Goal: Communication & Community: Answer question/provide support

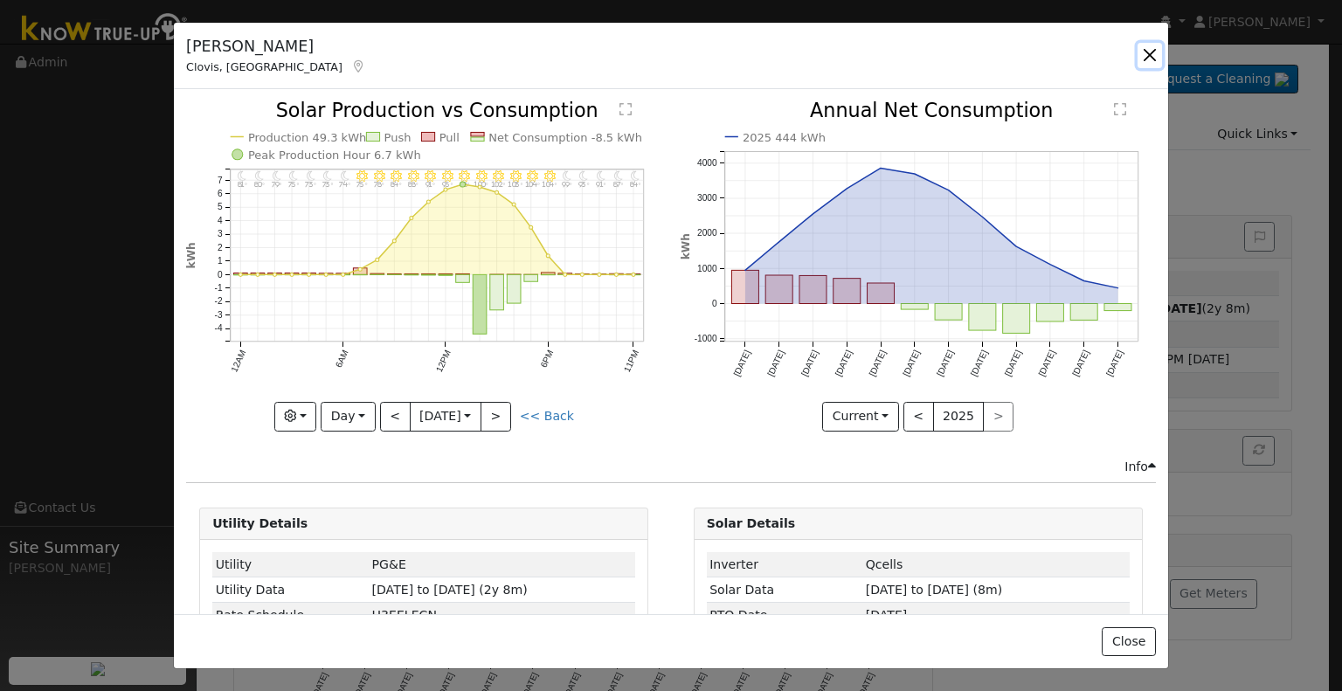
click at [1154, 62] on button "button" at bounding box center [1150, 55] width 24 height 24
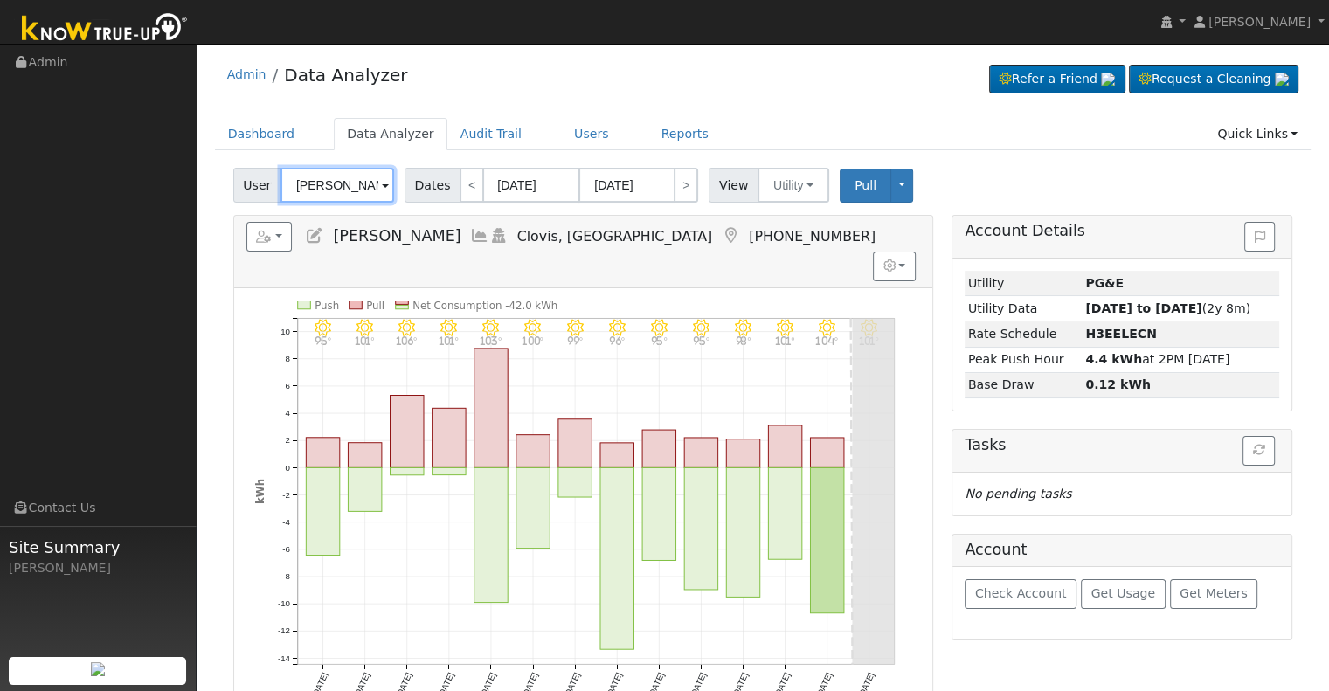
click at [364, 181] on input "[PERSON_NAME]" at bounding box center [338, 185] width 114 height 35
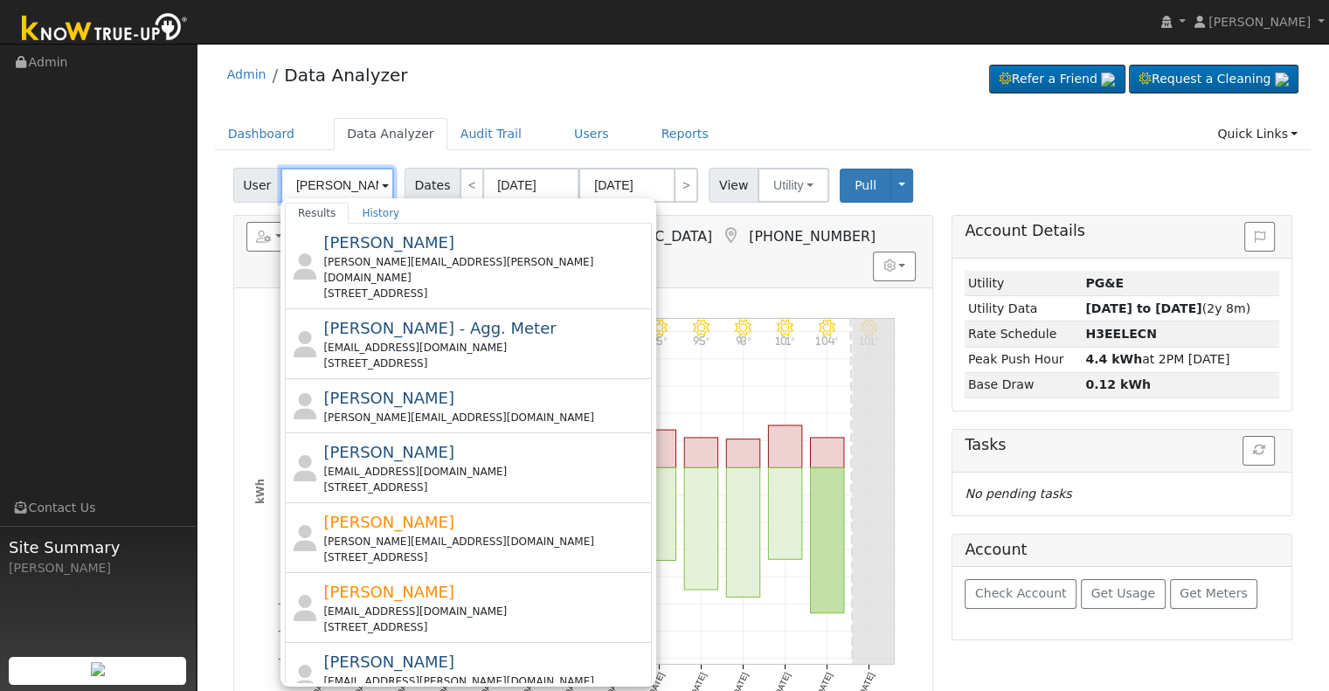
click at [343, 180] on input "[PERSON_NAME]" at bounding box center [338, 185] width 114 height 35
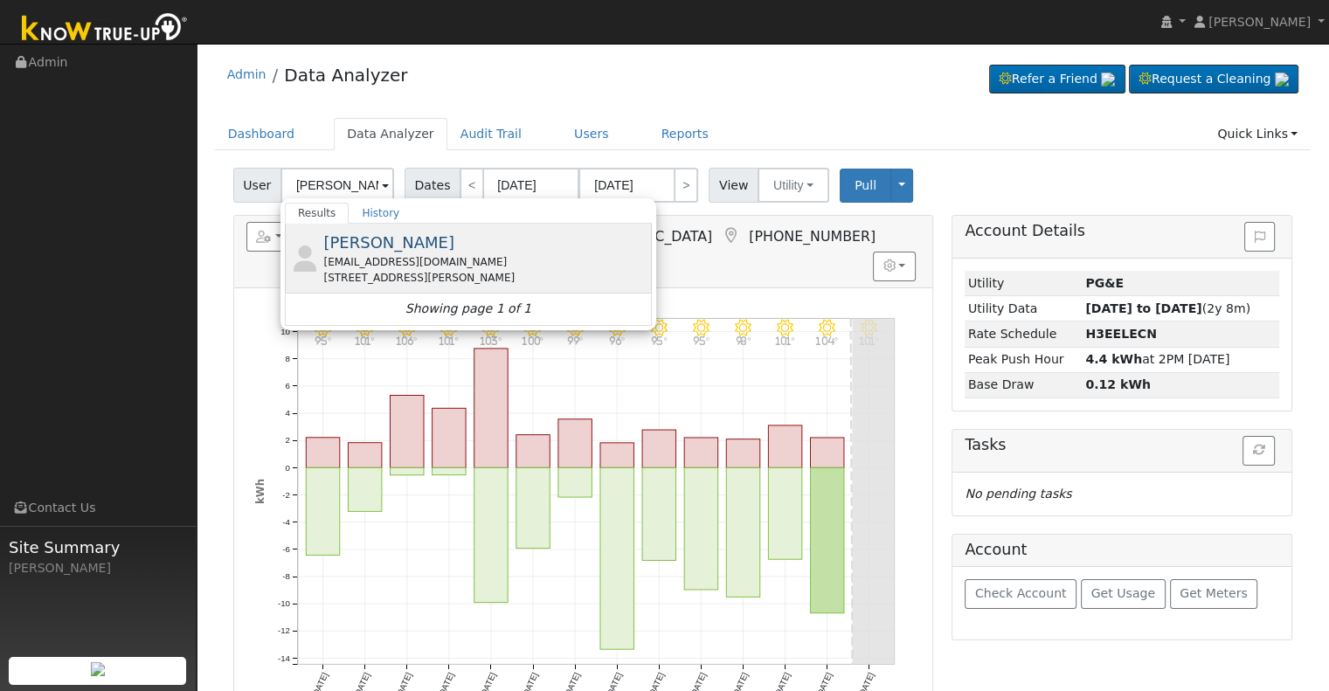
click at [413, 257] on div "[EMAIL_ADDRESS][DOMAIN_NAME]" at bounding box center [485, 262] width 324 height 16
type input "[PERSON_NAME]"
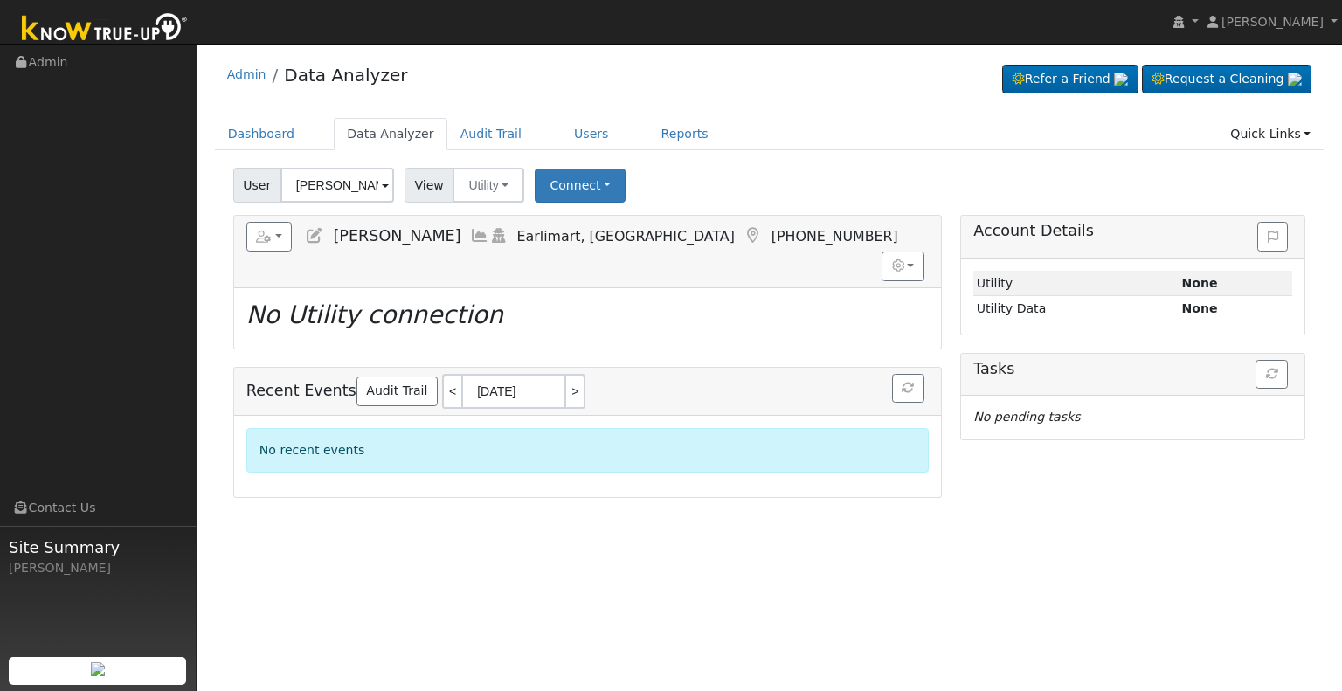
click at [470, 234] on icon at bounding box center [479, 236] width 19 height 16
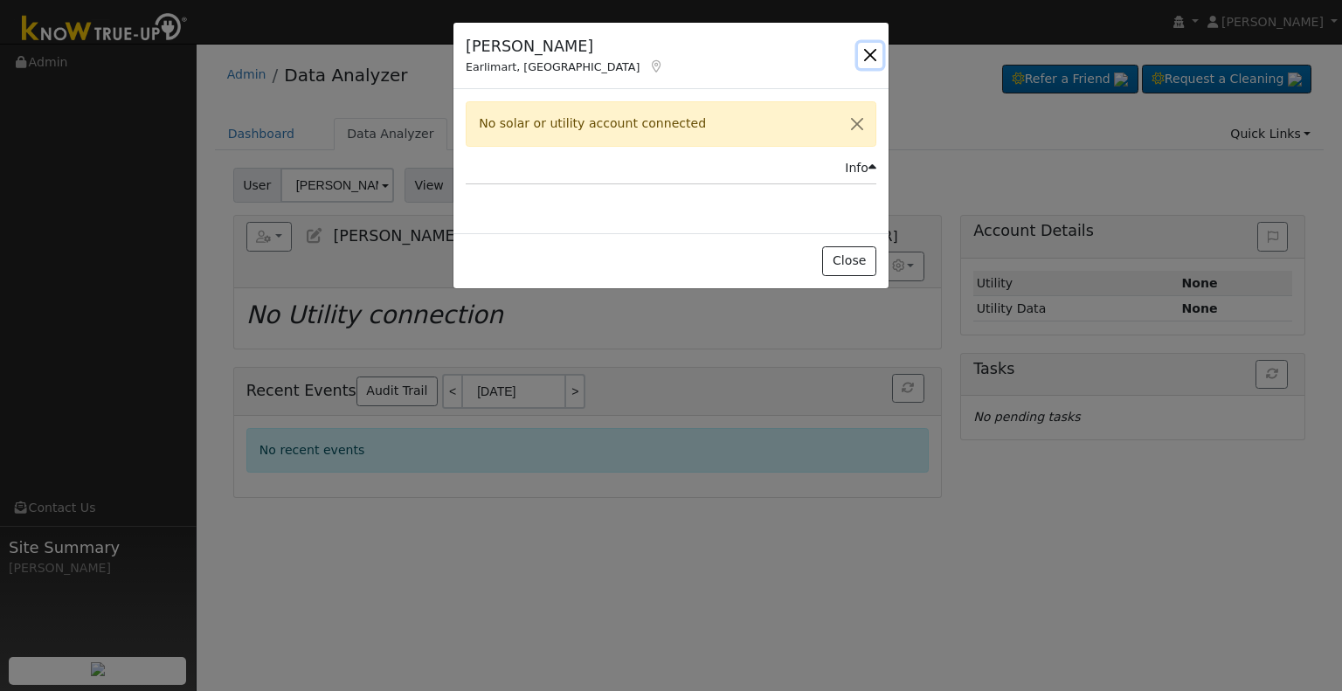
click at [868, 60] on button "button" at bounding box center [870, 55] width 24 height 24
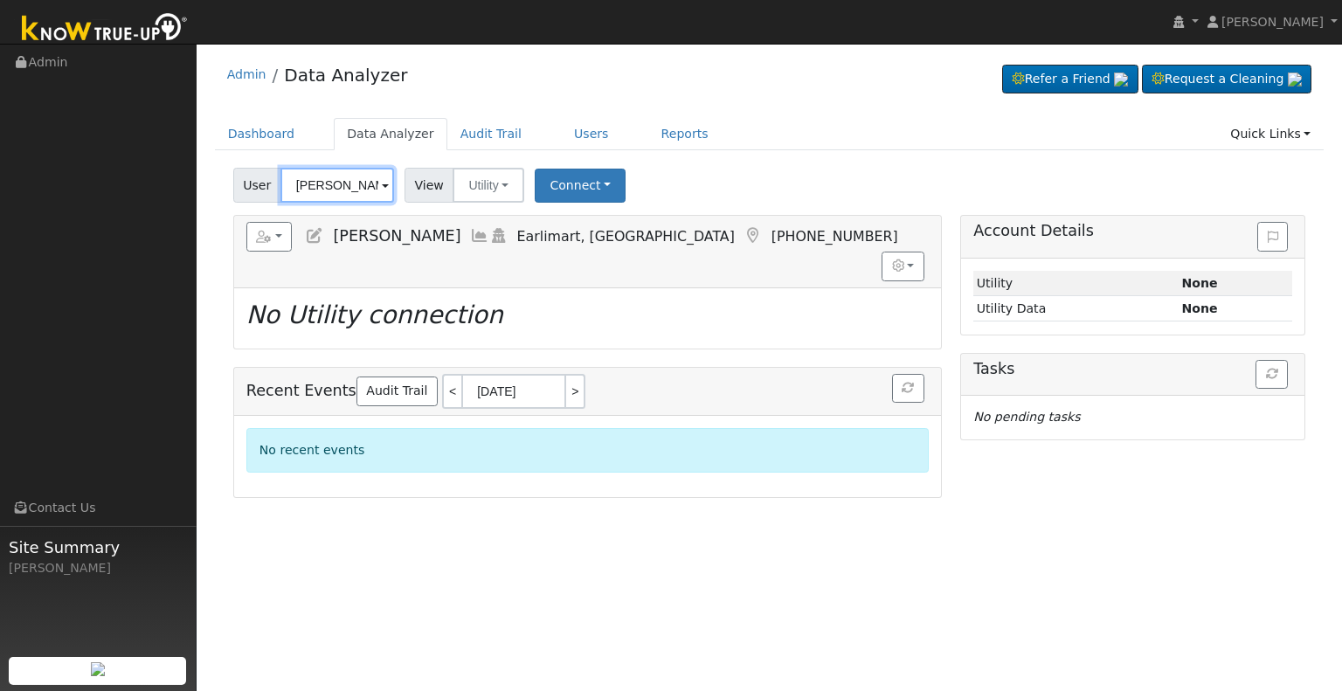
click at [350, 184] on input "[PERSON_NAME]" at bounding box center [338, 185] width 114 height 35
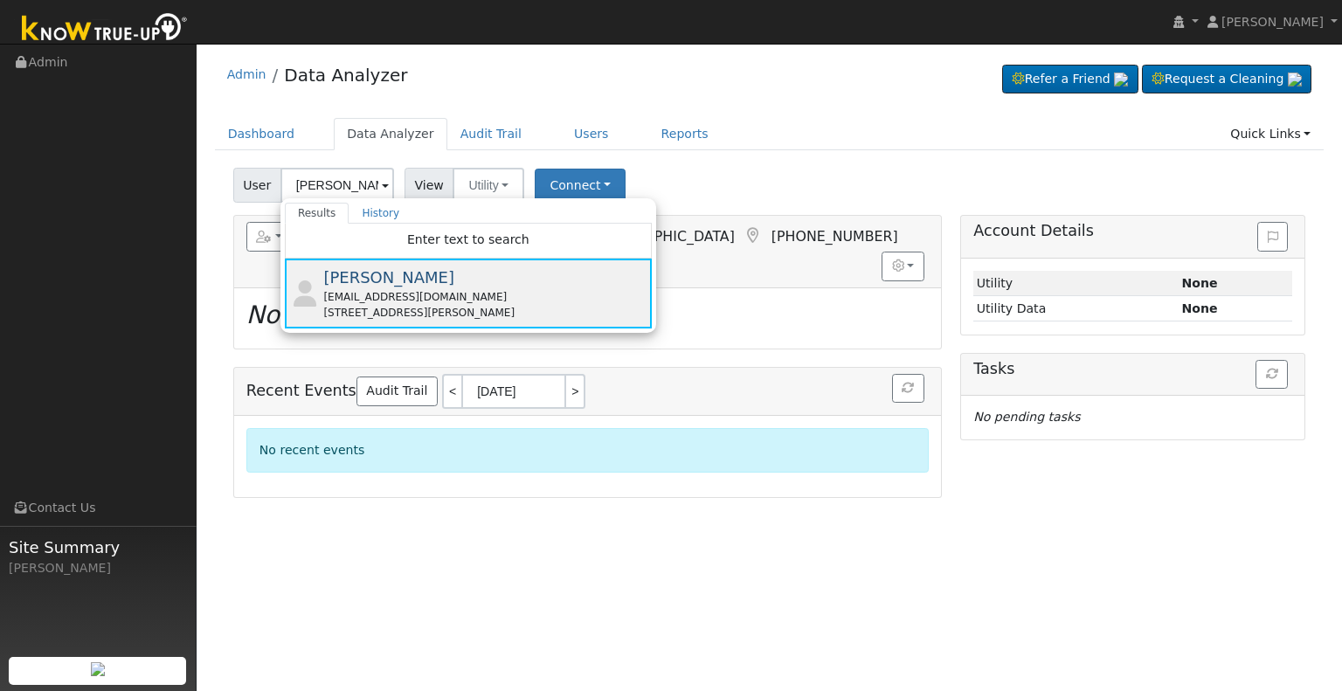
click at [424, 289] on div "[EMAIL_ADDRESS][DOMAIN_NAME]" at bounding box center [485, 297] width 324 height 16
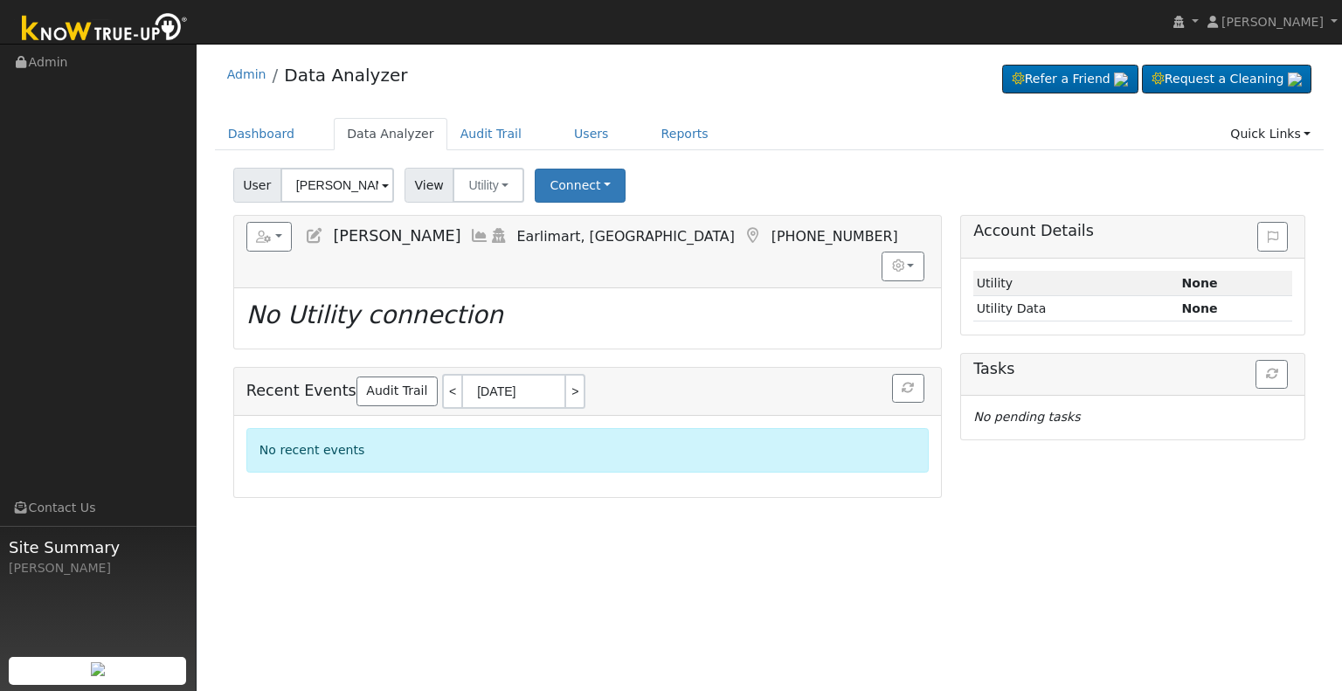
click at [470, 229] on icon at bounding box center [479, 236] width 19 height 16
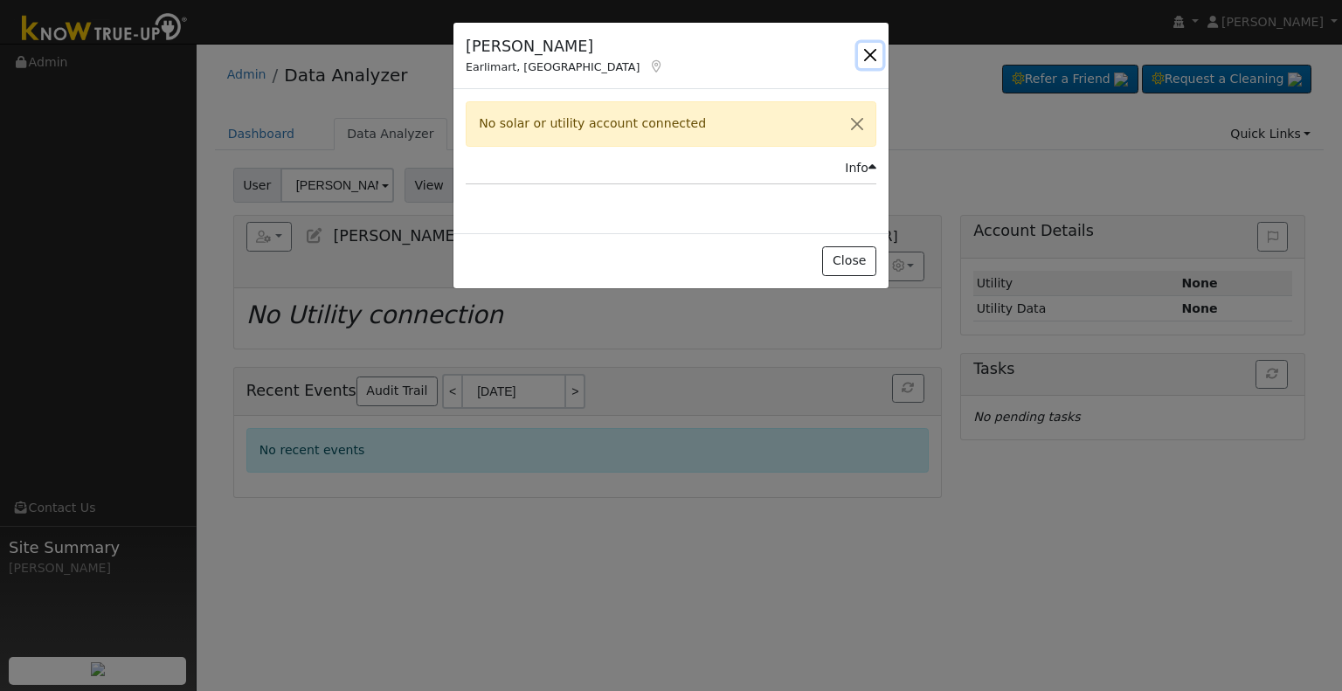
click at [864, 54] on button "button" at bounding box center [870, 55] width 24 height 24
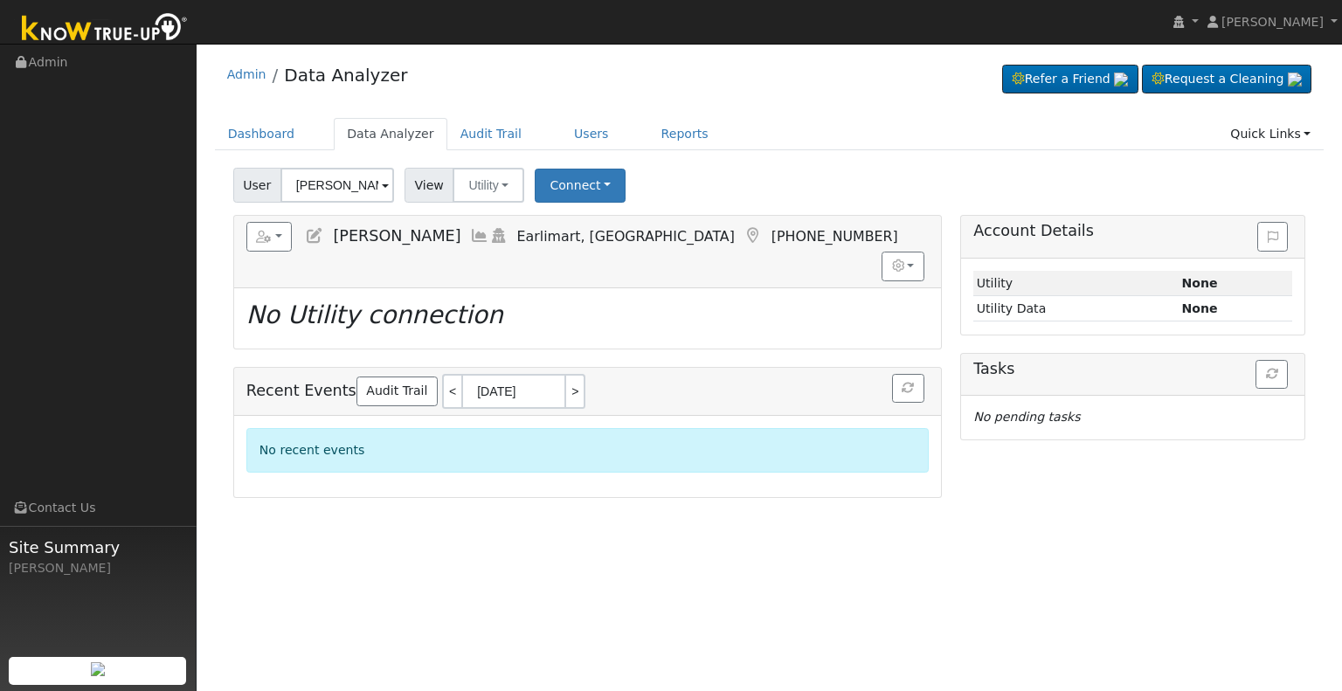
click at [470, 230] on icon at bounding box center [479, 236] width 19 height 16
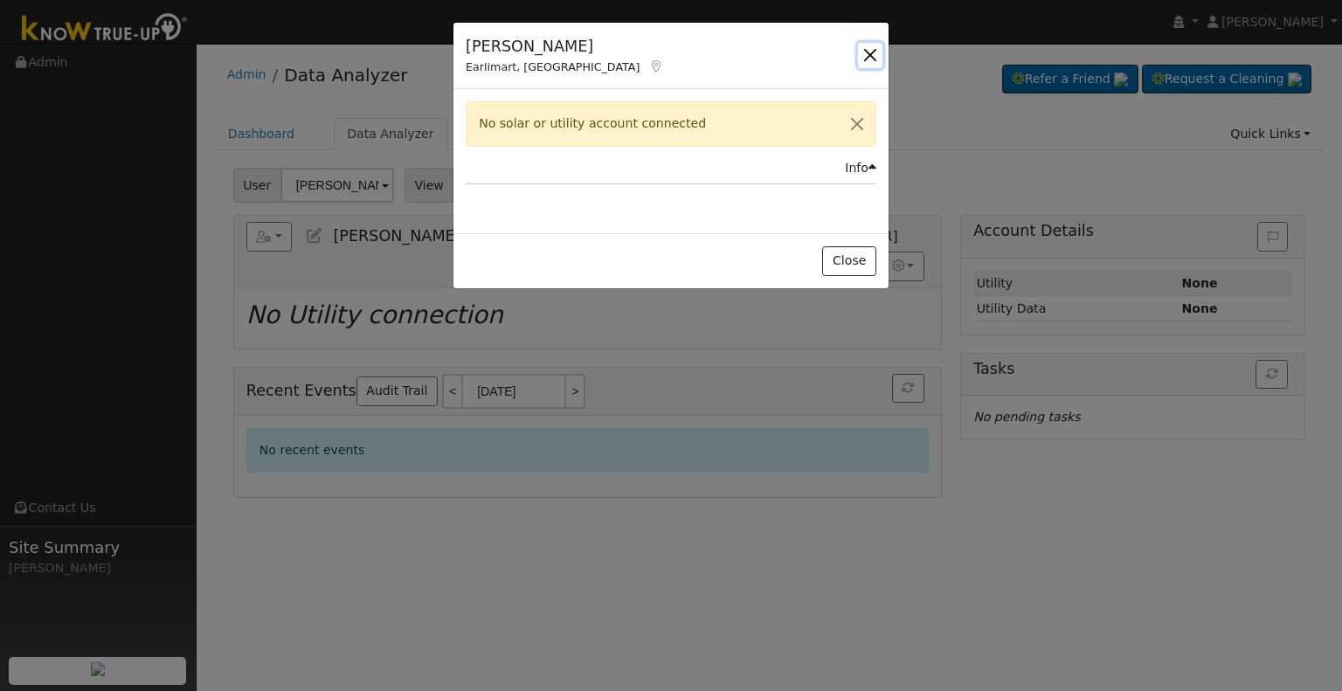
click at [867, 52] on button "button" at bounding box center [870, 55] width 24 height 24
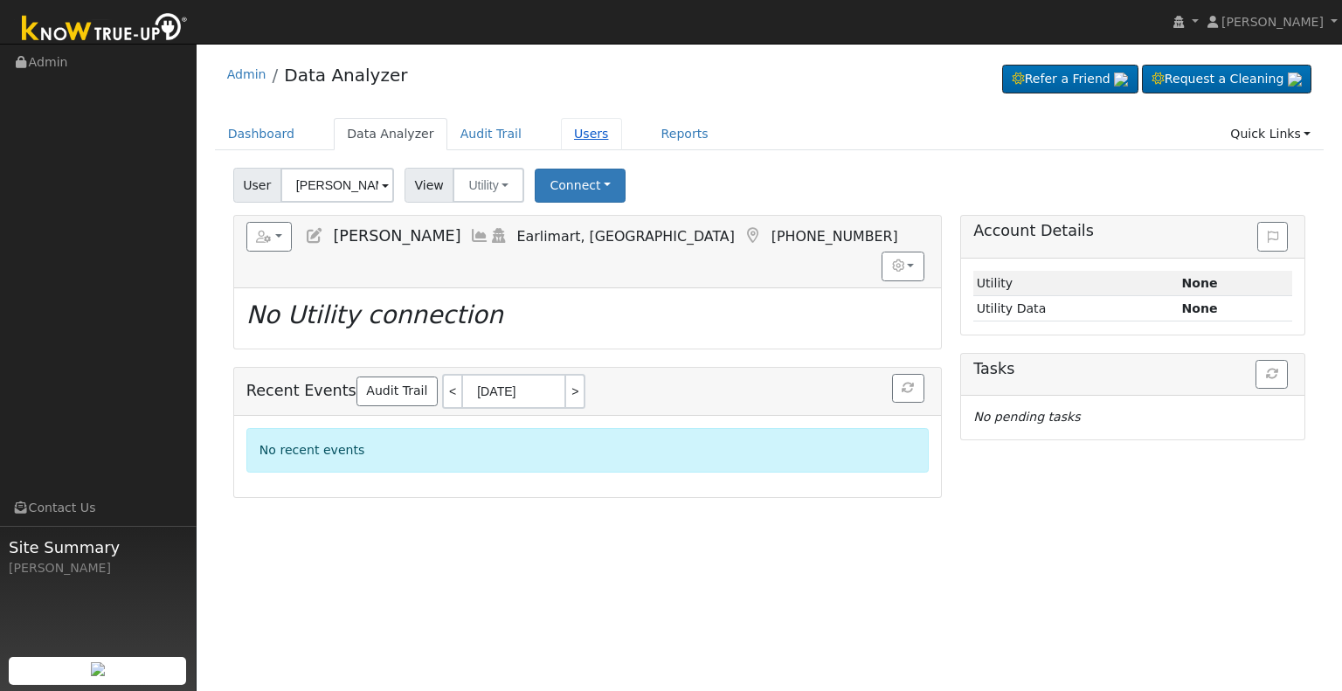
click at [561, 128] on link "Users" at bounding box center [591, 134] width 61 height 32
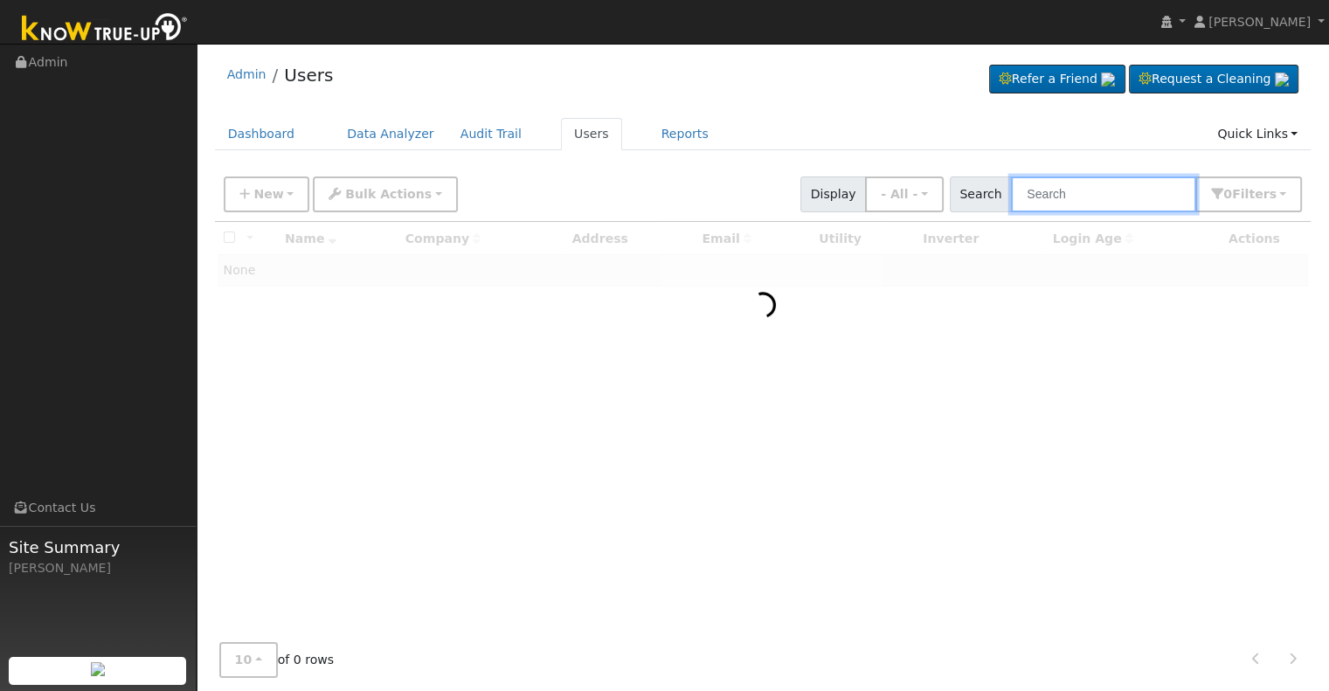
click at [1068, 198] on input "text" at bounding box center [1103, 195] width 185 height 36
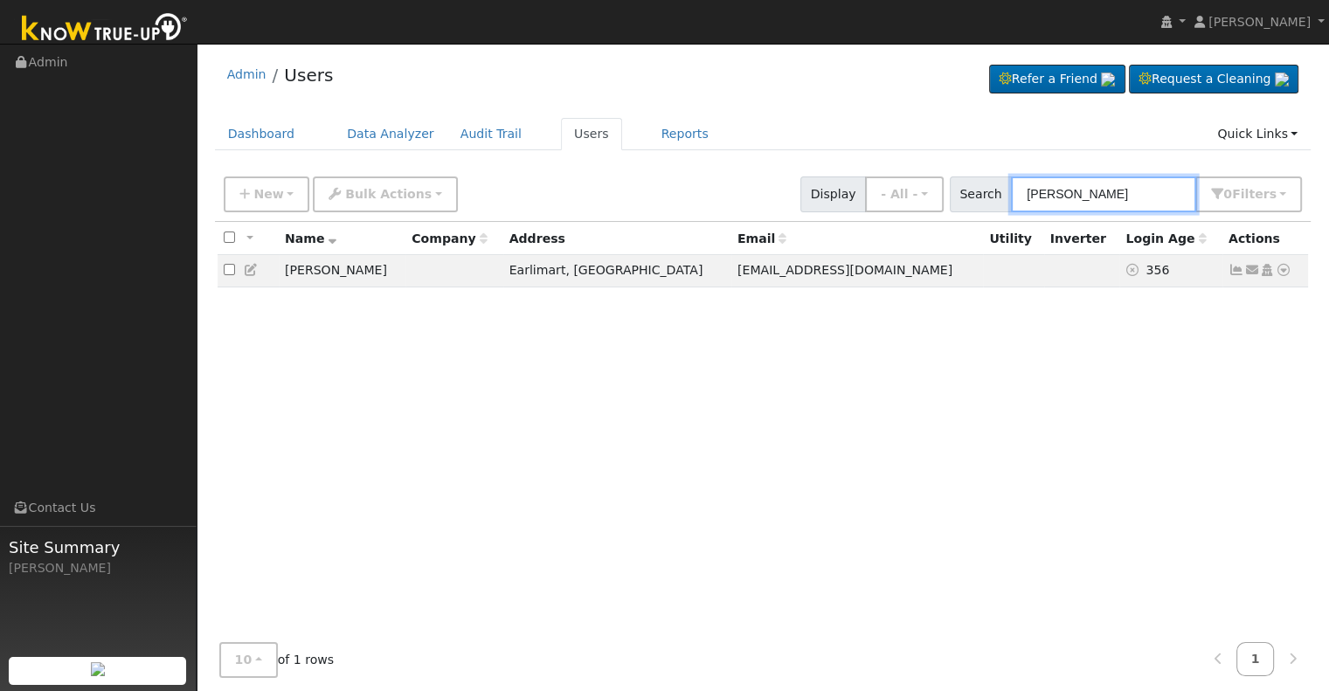
type input "[PERSON_NAME]"
click at [1285, 273] on icon at bounding box center [1284, 270] width 16 height 12
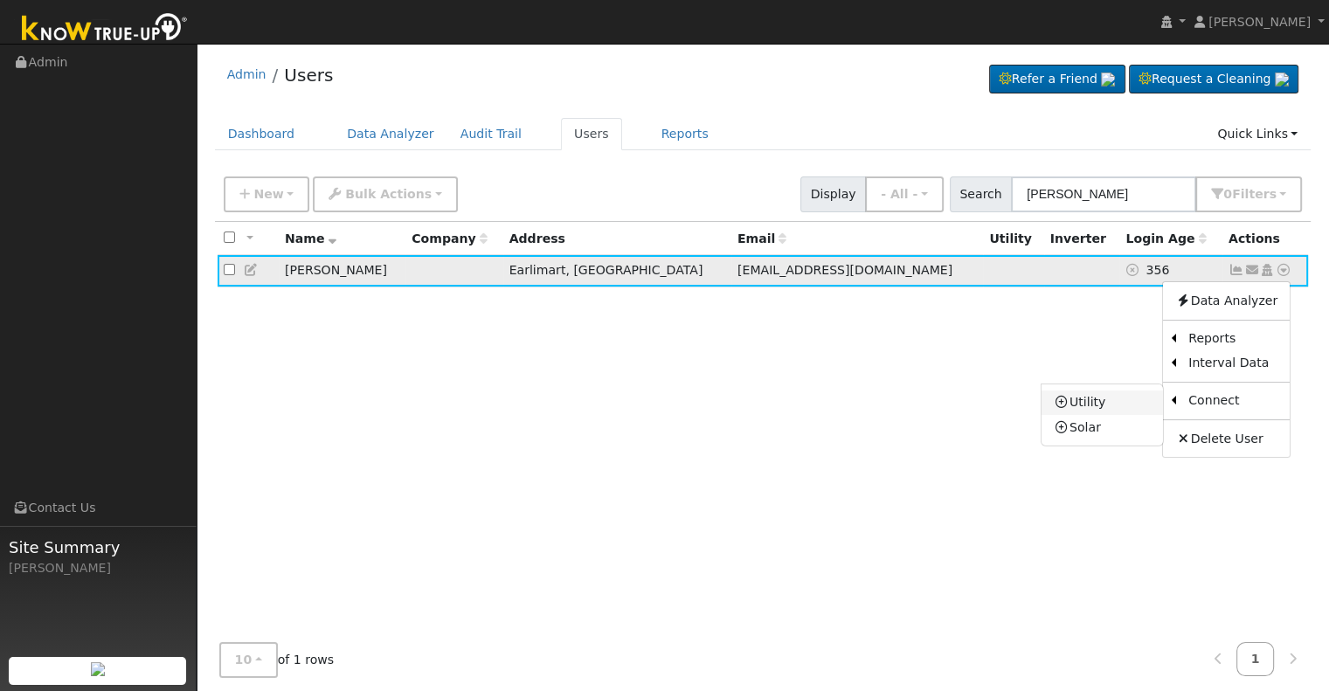
click at [1114, 404] on link "Utility" at bounding box center [1102, 403] width 121 height 24
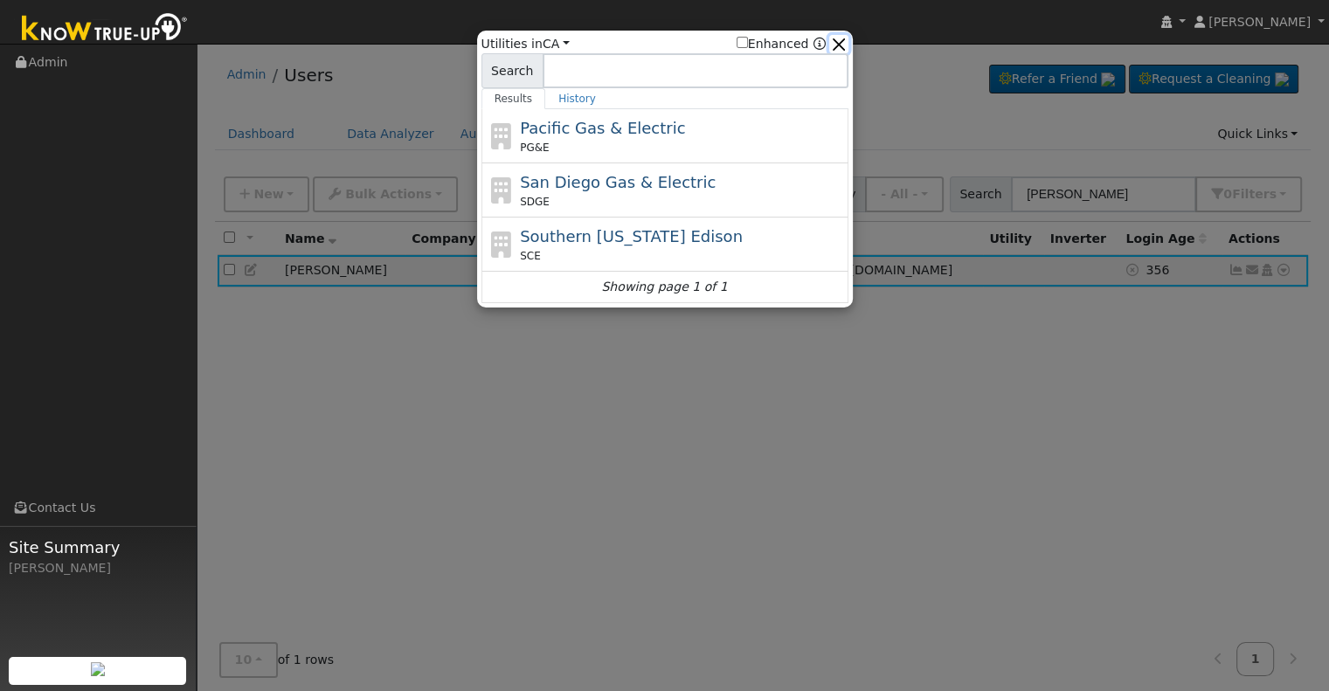
click at [840, 44] on button "button" at bounding box center [838, 44] width 18 height 18
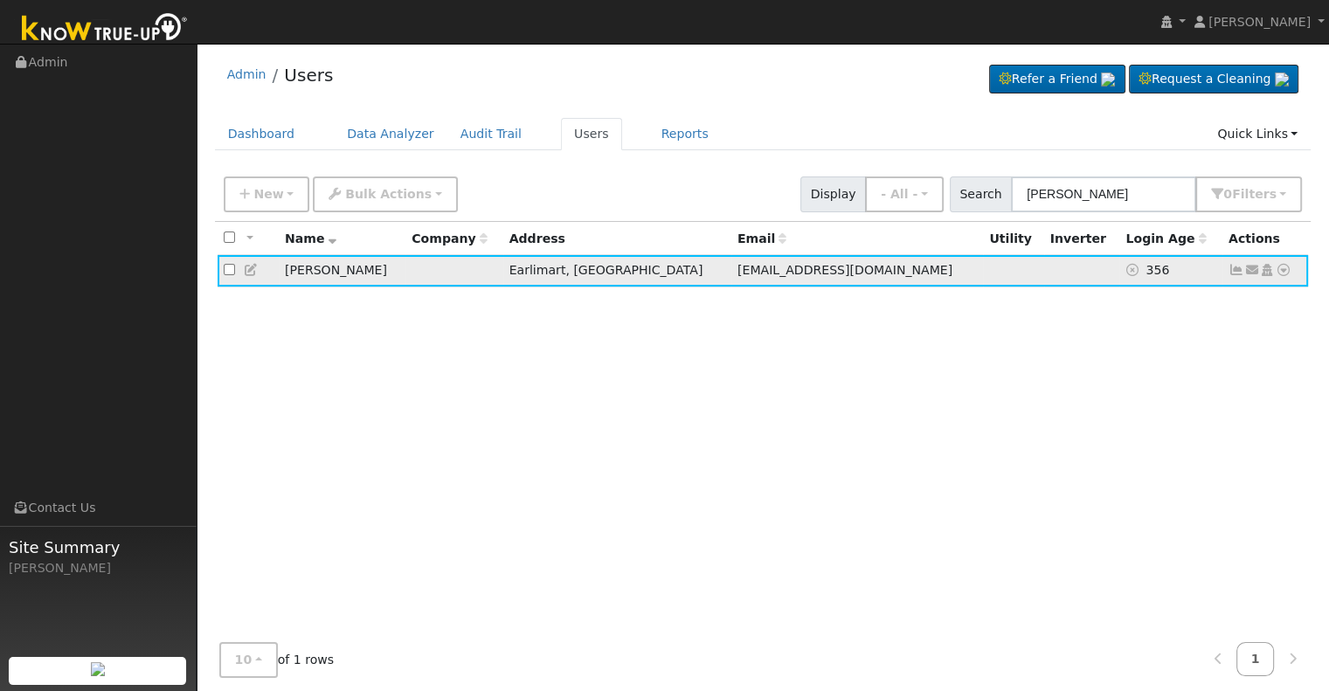
click at [1251, 272] on icon at bounding box center [1253, 270] width 16 height 12
click at [1196, 302] on link "Send Email..." at bounding box center [1197, 300] width 121 height 24
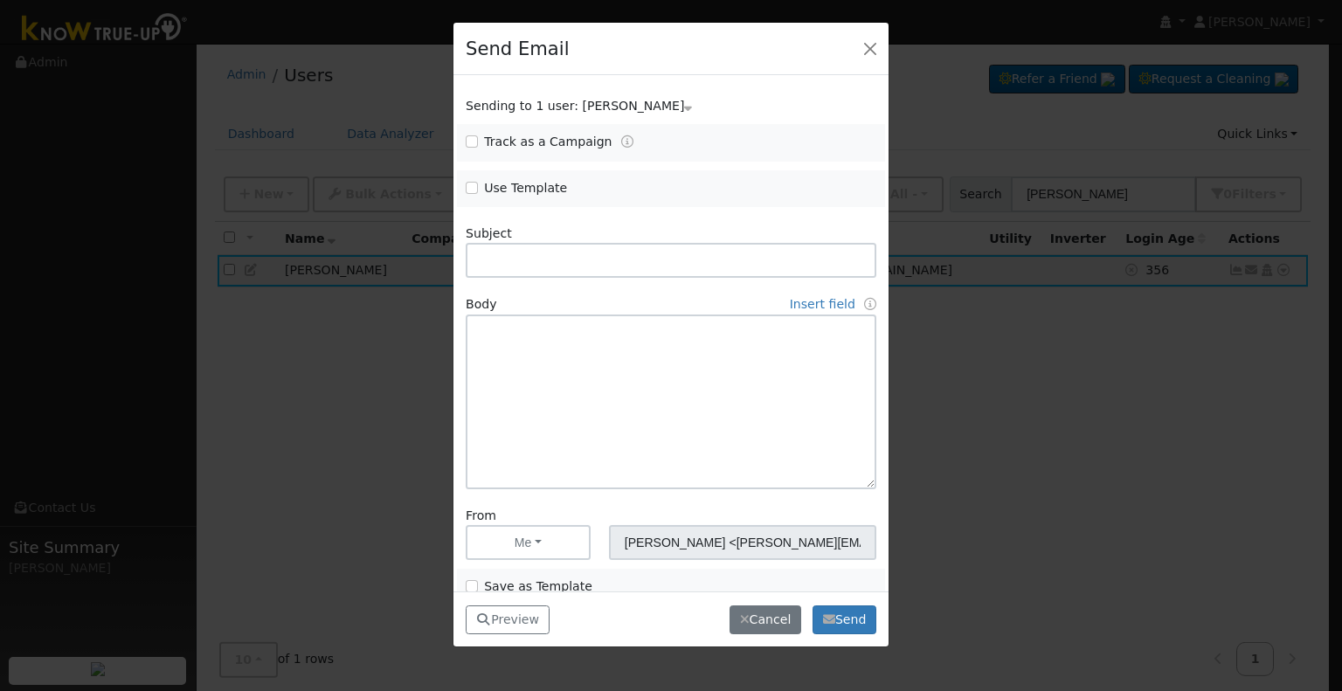
click at [527, 188] on label "Use Template" at bounding box center [525, 188] width 83 height 18
click at [478, 188] on input "Use Template" at bounding box center [472, 188] width 12 height 12
checkbox input "true"
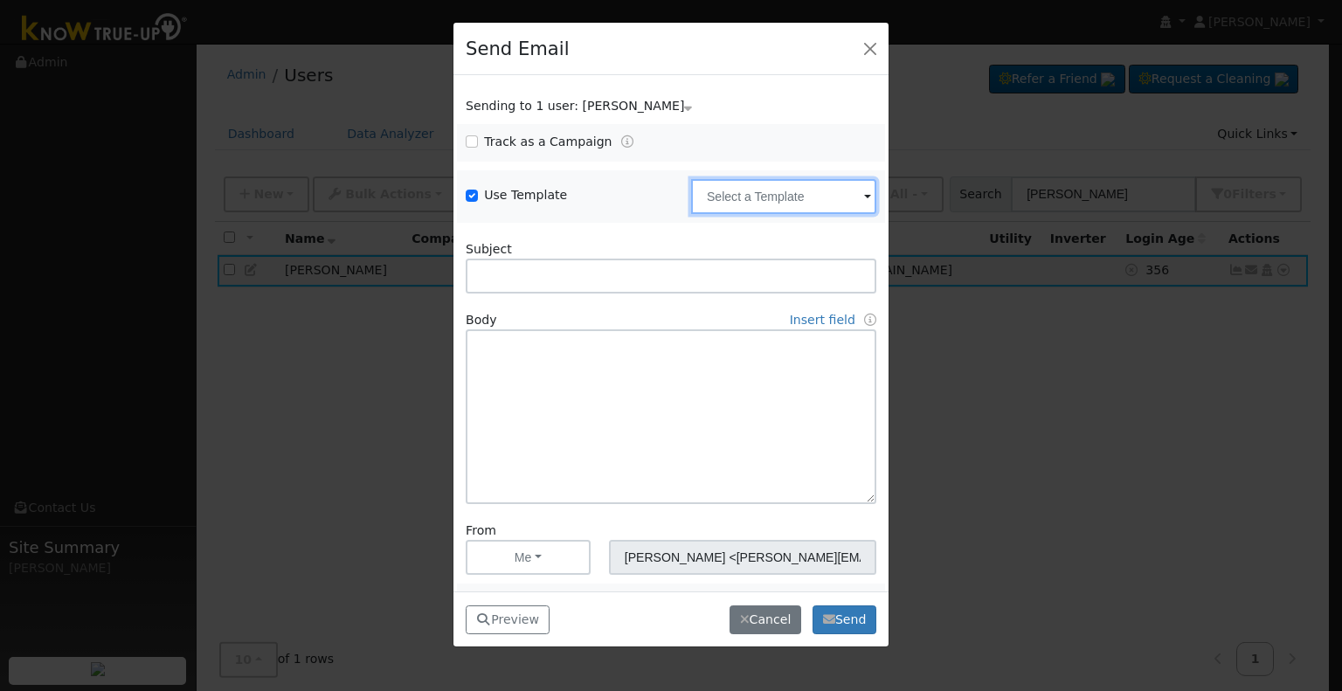
click at [766, 202] on input "text" at bounding box center [783, 196] width 185 height 35
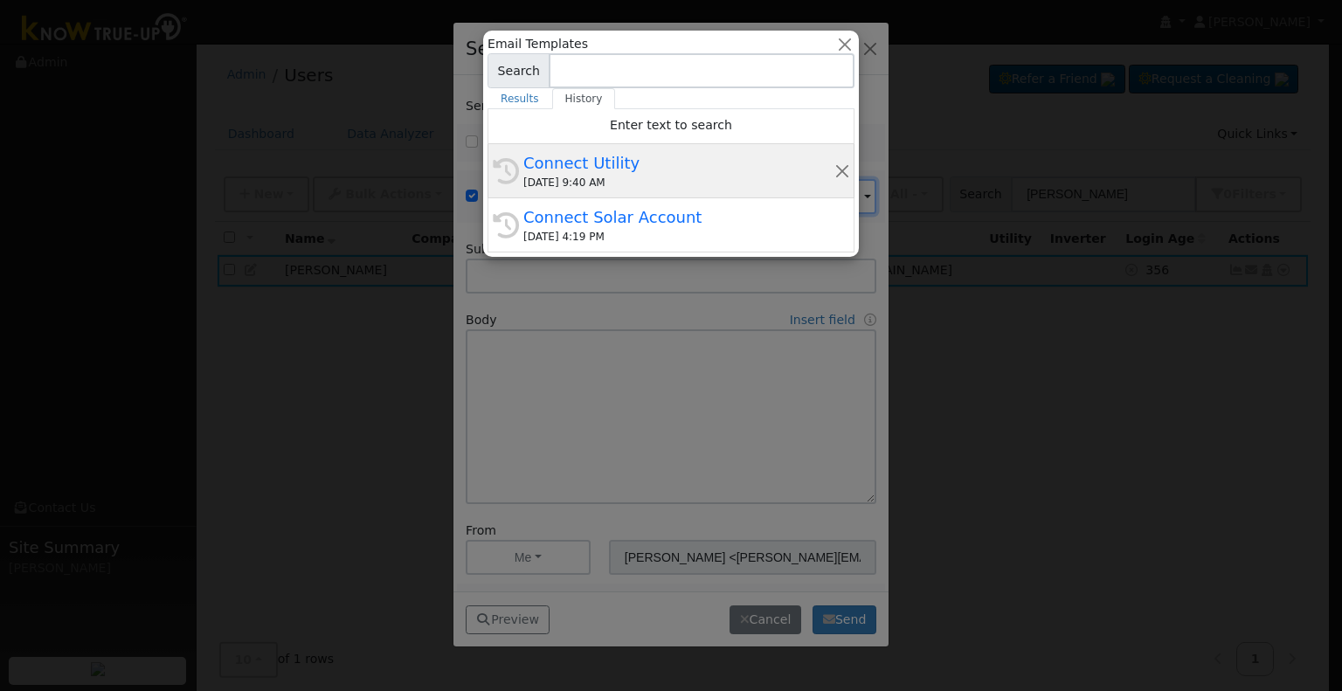
click at [650, 181] on div "08/26/2025 9:40 AM" at bounding box center [679, 183] width 311 height 16
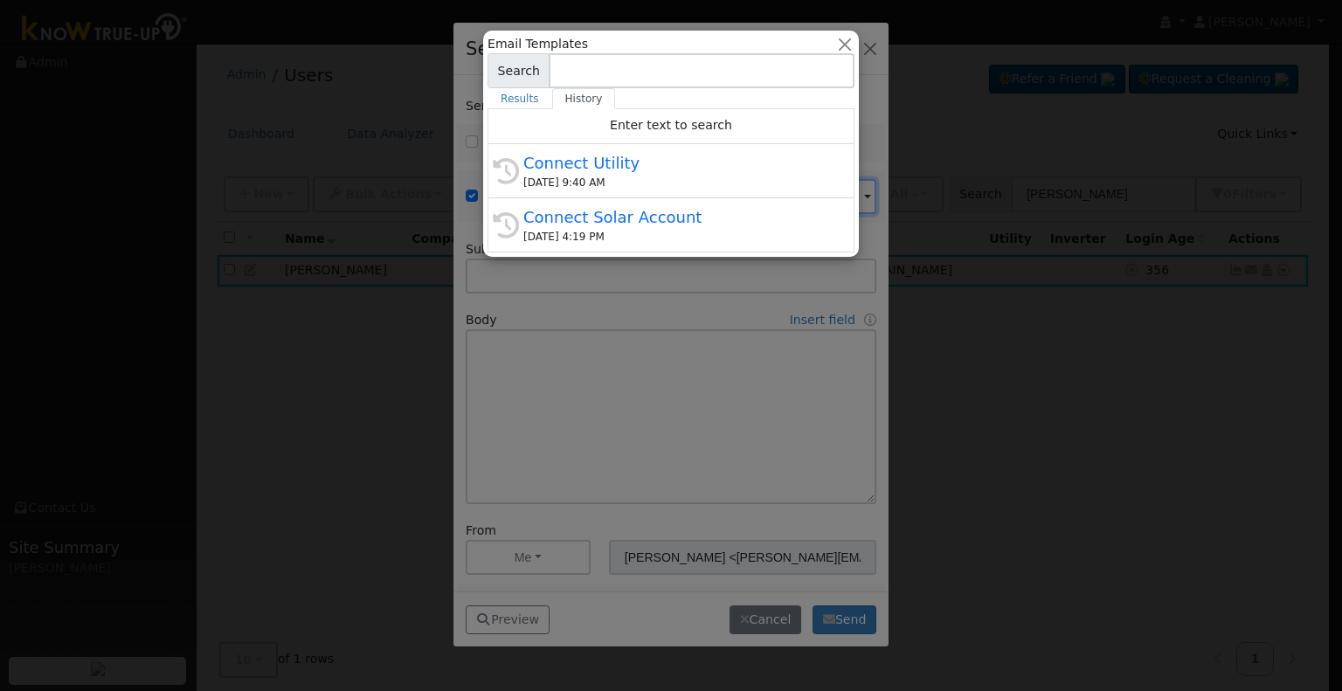
type input "Connect Utility"
type textarea "Hello, Please use the link below to connect your utility company to Know True-U…"
type input "Know True-Up <knowtrueup@solardatapros.com>"
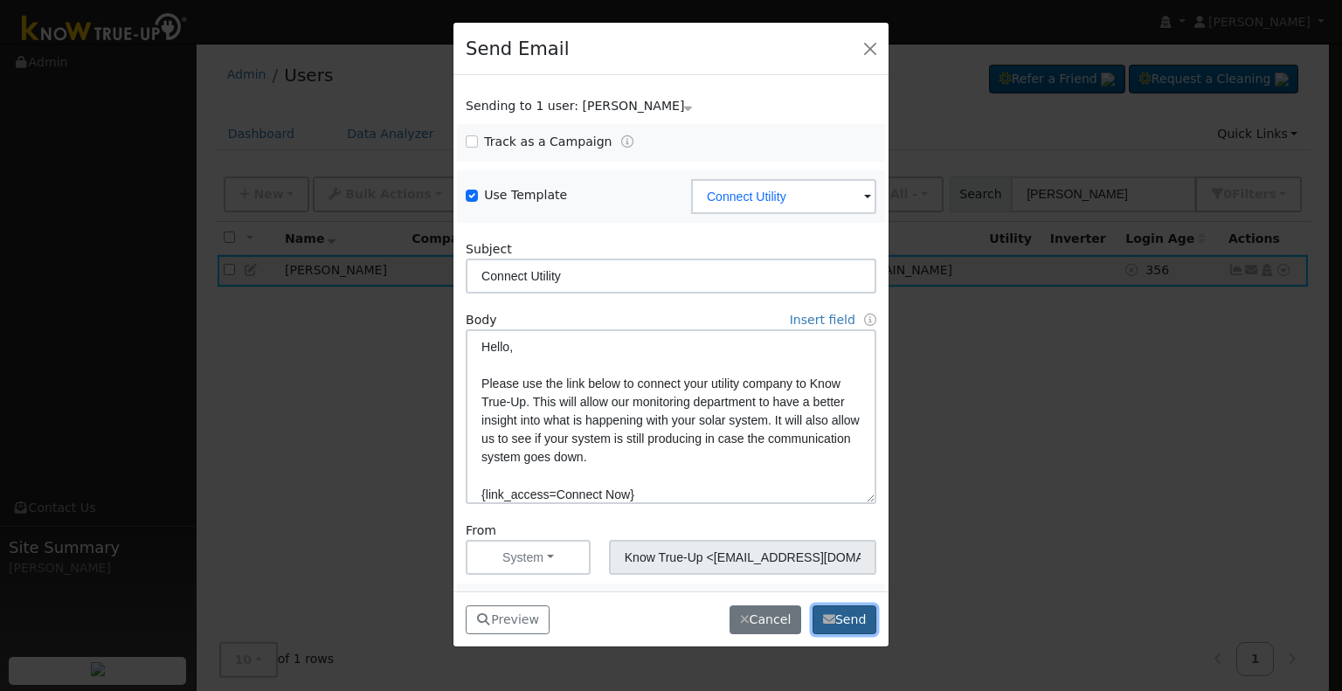
click at [848, 614] on button "Send" at bounding box center [845, 621] width 64 height 30
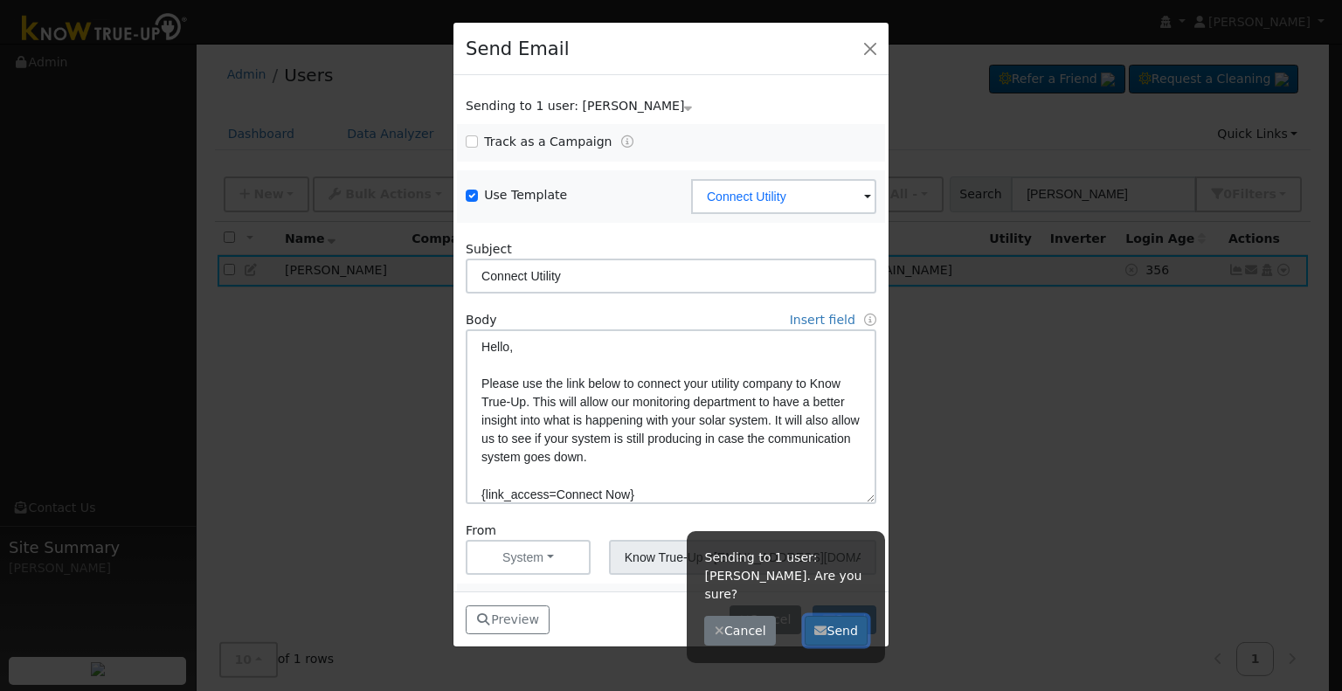
click at [849, 616] on button "Send" at bounding box center [837, 631] width 64 height 30
